Goal: Information Seeking & Learning: Learn about a topic

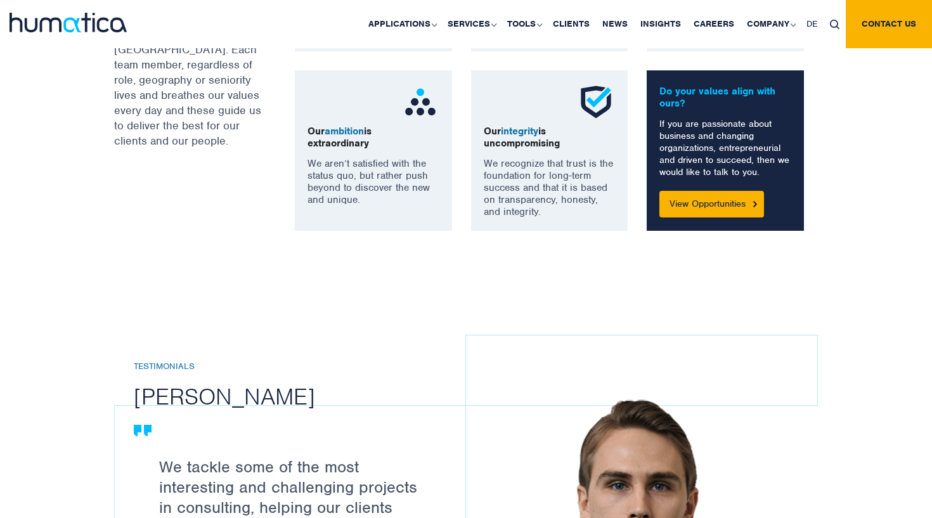
scroll to position [1089, 0]
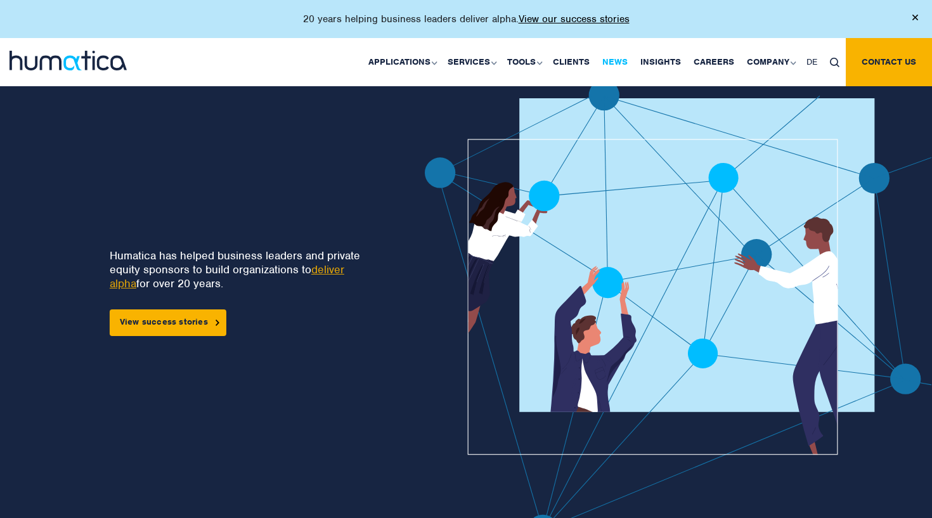
click at [628, 60] on link "News" at bounding box center [615, 62] width 38 height 48
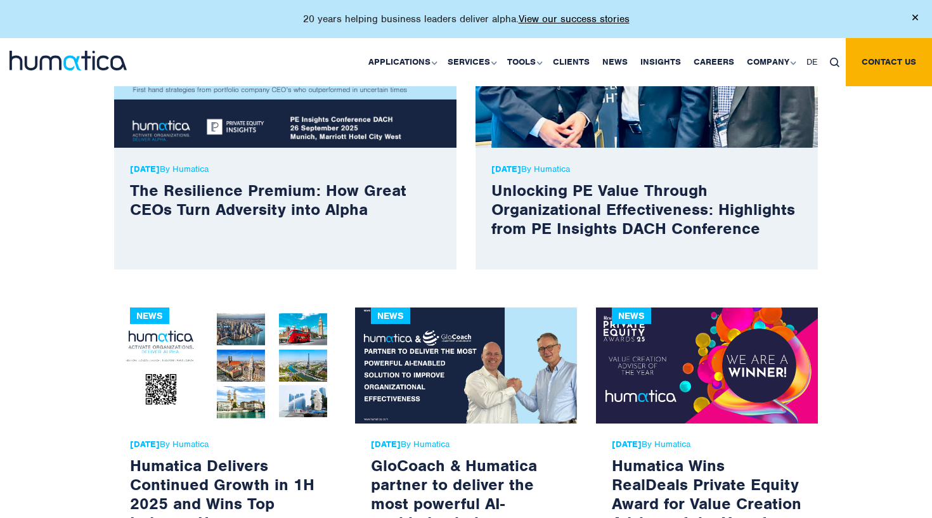
scroll to position [499, 0]
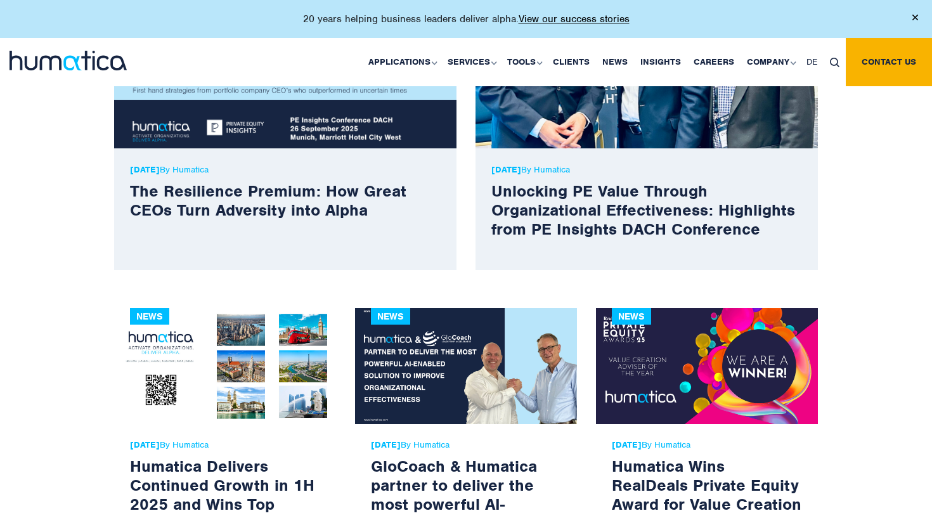
click at [276, 173] on p "21 Aug, 2025 By Humatica" at bounding box center [285, 169] width 311 height 11
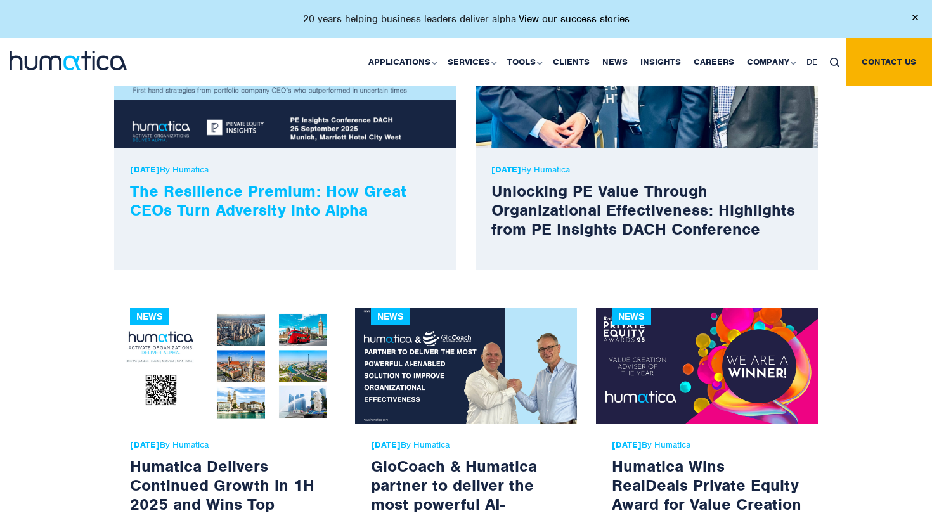
click at [228, 198] on link "The Resilience Premium: How Great CEOs Turn Adversity into Alpha" at bounding box center [268, 200] width 277 height 39
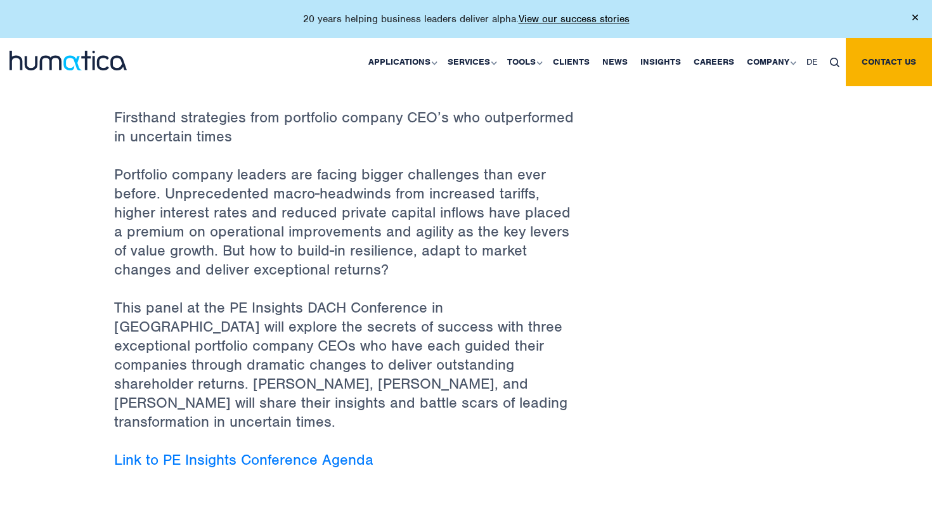
scroll to position [519, 0]
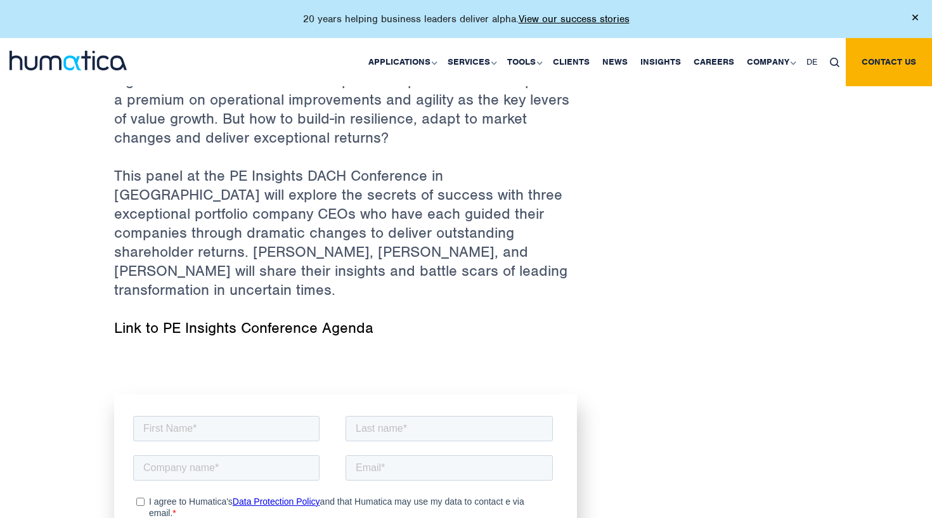
click at [239, 318] on link "Link to PE Insights Conference Agenda" at bounding box center [243, 327] width 259 height 19
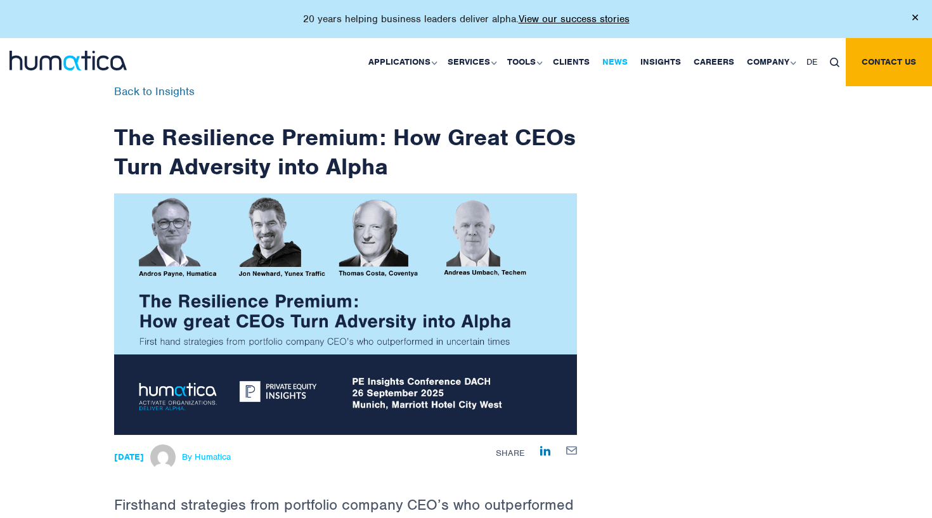
scroll to position [0, 0]
click at [651, 65] on link "Insights" at bounding box center [660, 62] width 53 height 48
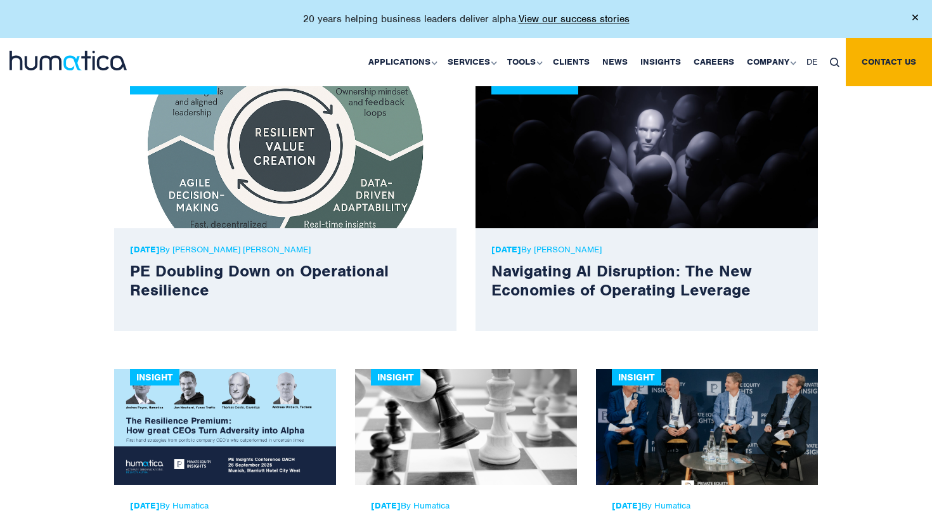
scroll to position [424, 0]
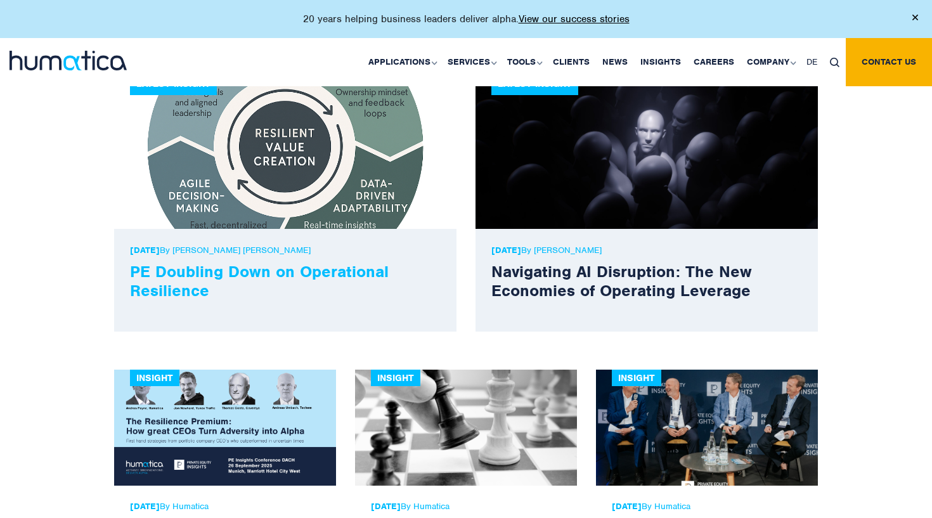
click at [259, 276] on link "PE Doubling Down on Operational Resilience" at bounding box center [259, 280] width 259 height 39
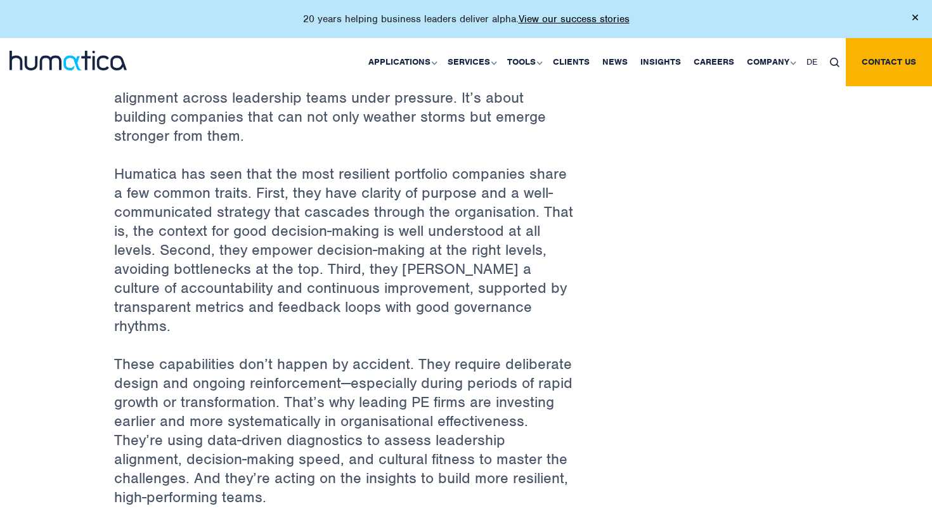
scroll to position [1005, 0]
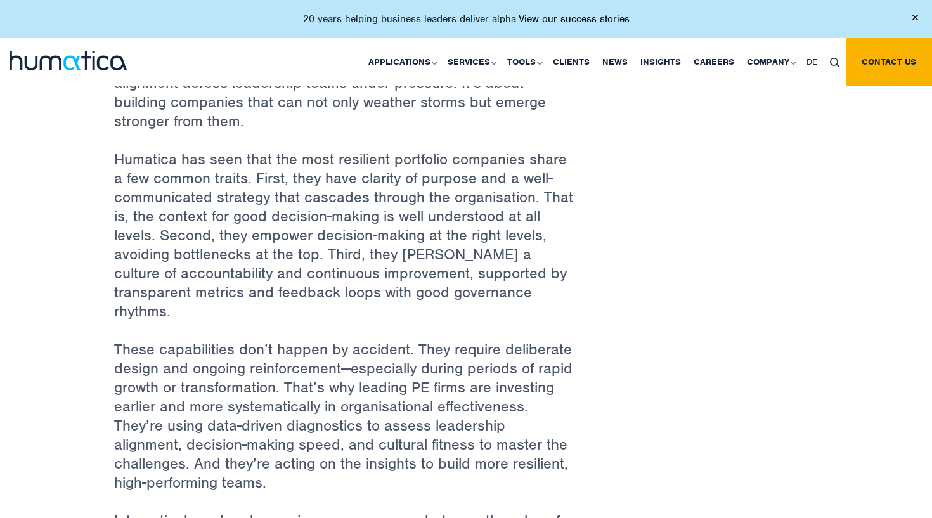
click at [384, 277] on span "Humatica has seen that the most resilient portfolio companies share a few commo…" at bounding box center [343, 235] width 459 height 171
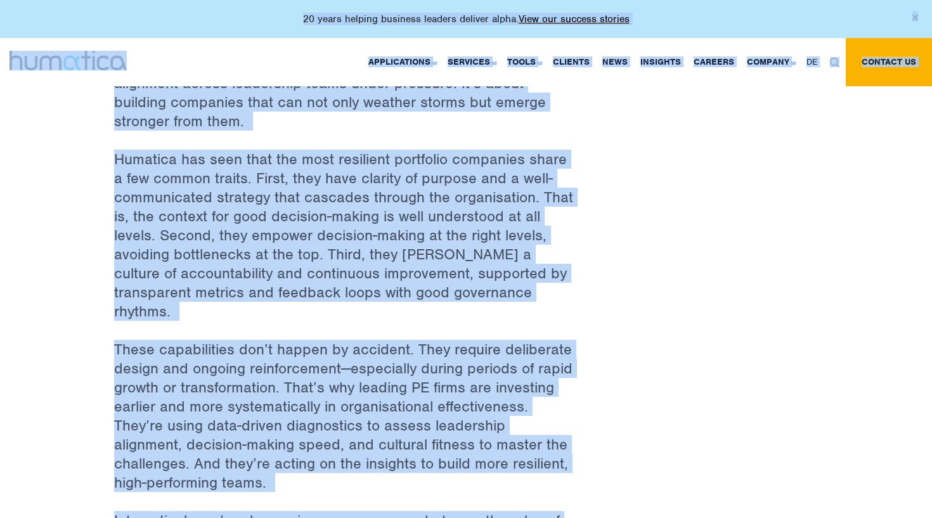
click at [384, 277] on span "Humatica has seen that the most resilient portfolio companies share a few commo…" at bounding box center [343, 235] width 459 height 171
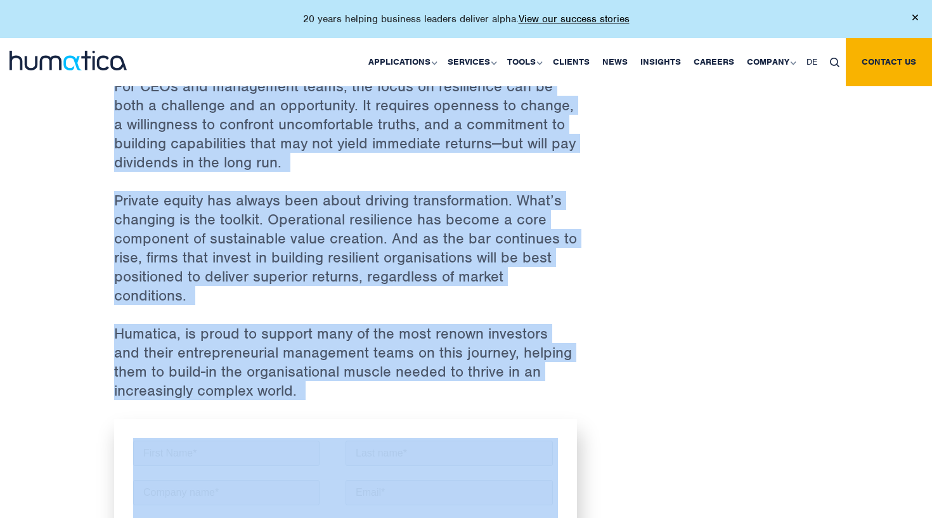
scroll to position [1627, 0]
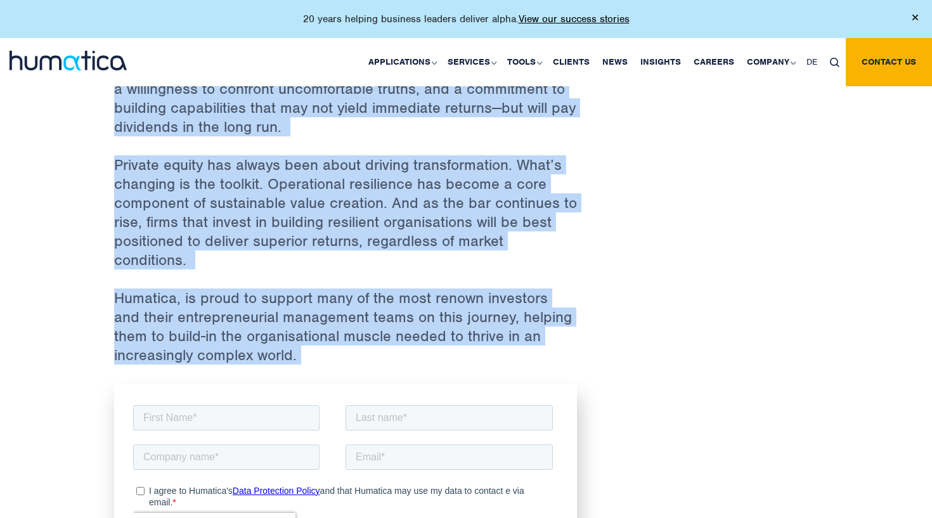
drag, startPoint x: 114, startPoint y: 367, endPoint x: 408, endPoint y: 339, distance: 295.6
copy div "With a record number of portcos being held and sluggish deal markets, private e…"
